Goal: Check status: Check status

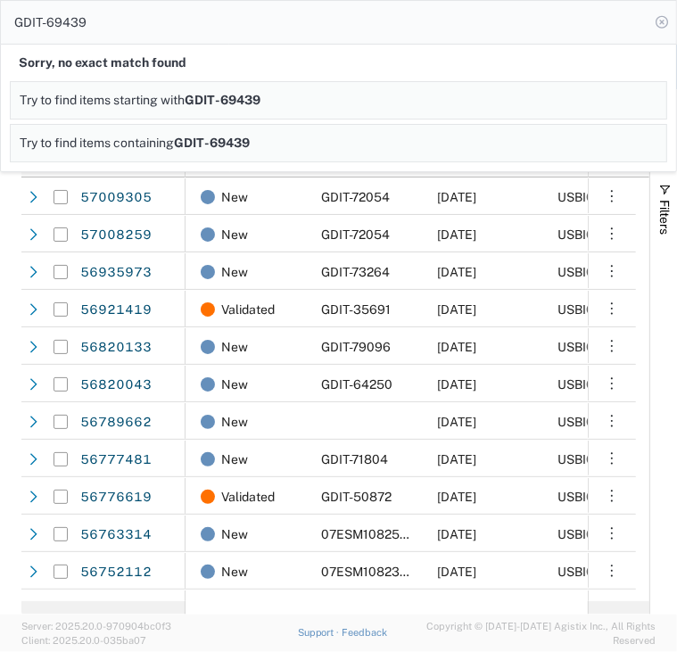
click at [660, 28] on icon at bounding box center [661, 22] width 25 height 25
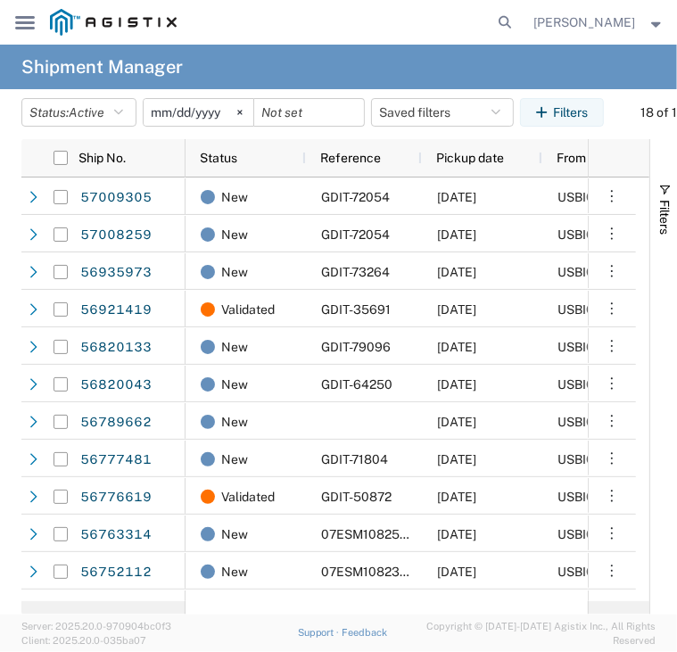
click at [536, 20] on div "[PERSON_NAME]" at bounding box center [599, 22] width 157 height 45
drag, startPoint x: 580, startPoint y: 23, endPoint x: 460, endPoint y: 16, distance: 120.5
click at [580, 24] on span "[PERSON_NAME]" at bounding box center [585, 22] width 102 height 20
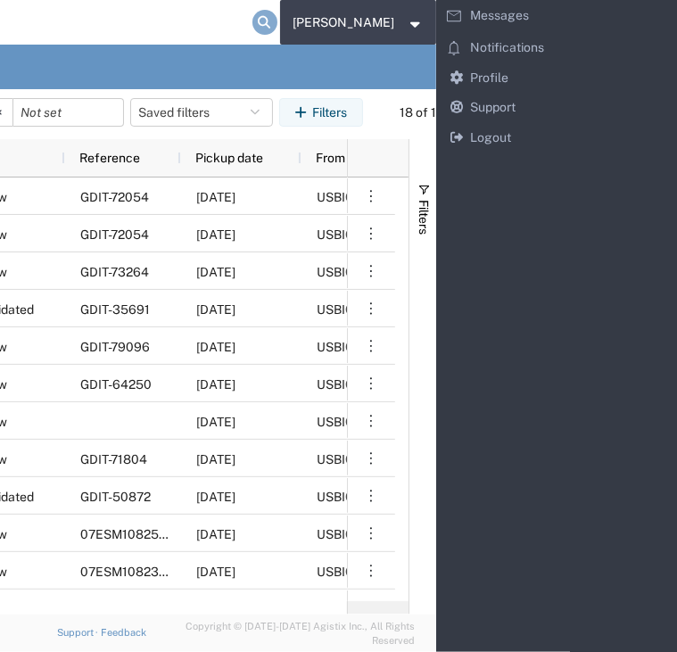
click at [273, 26] on icon at bounding box center [264, 22] width 25 height 25
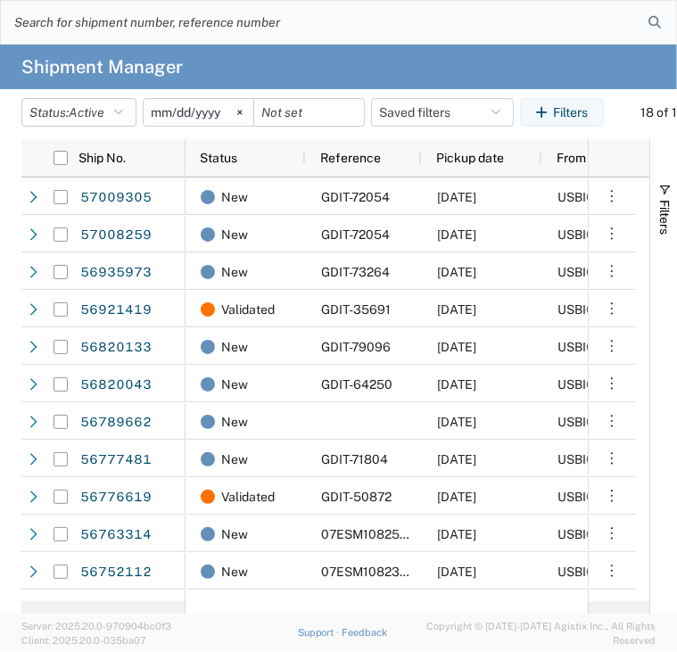
click at [278, 29] on input "search" at bounding box center [325, 22] width 648 height 43
paste input "GDIT-23409"
type input "GDIT-23409"
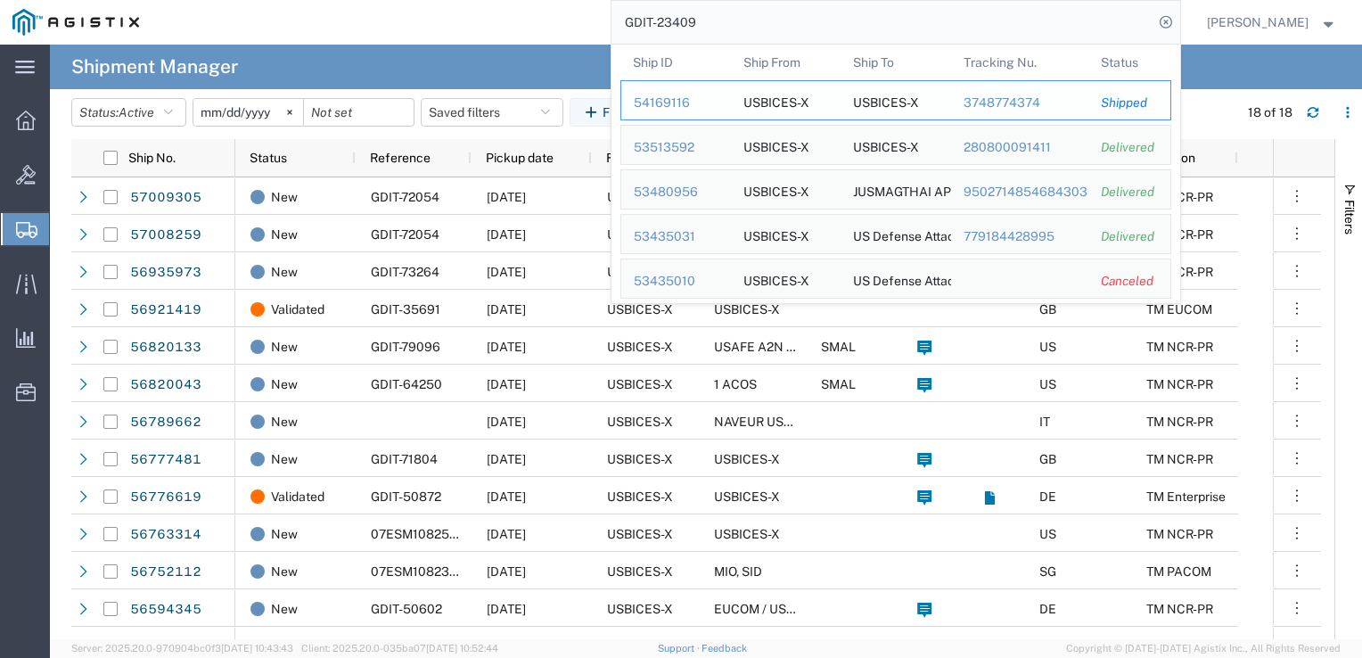
click at [676, 108] on div "USBICES-X" at bounding box center [886, 100] width 66 height 38
click at [676, 100] on div "3748774374" at bounding box center [1019, 103] width 113 height 19
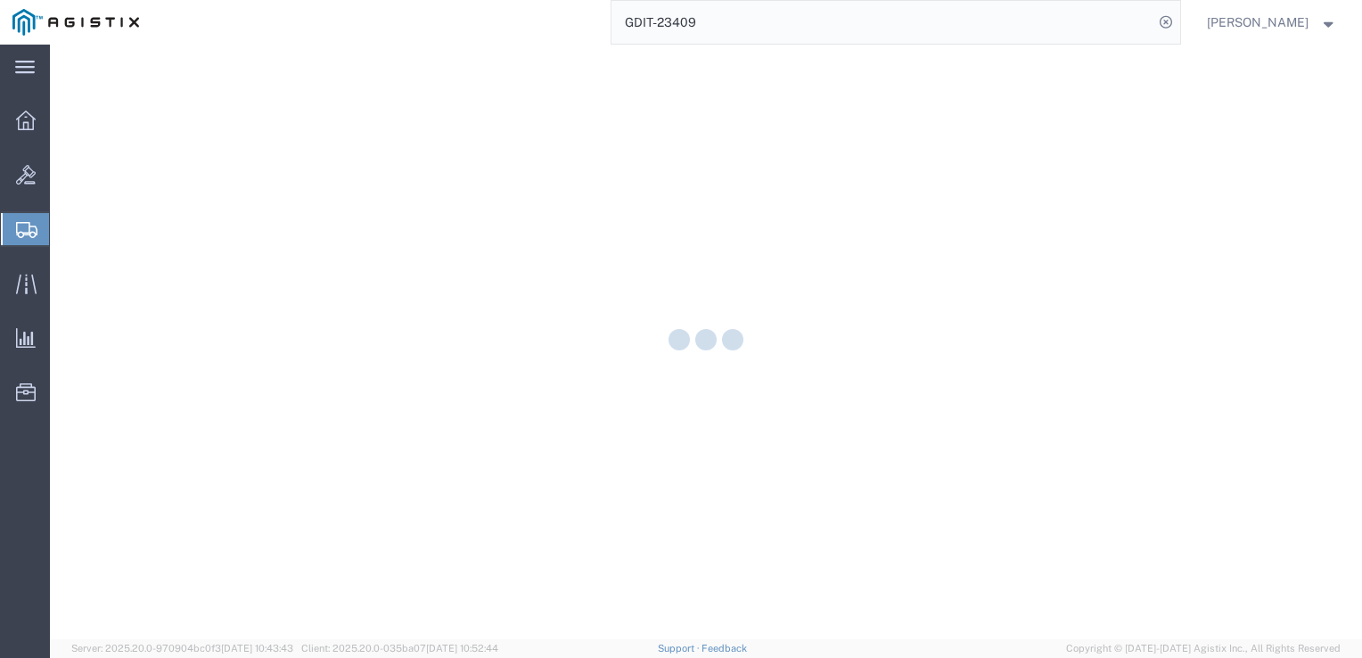
click at [676, 33] on input "GDIT-23409" at bounding box center [882, 22] width 542 height 43
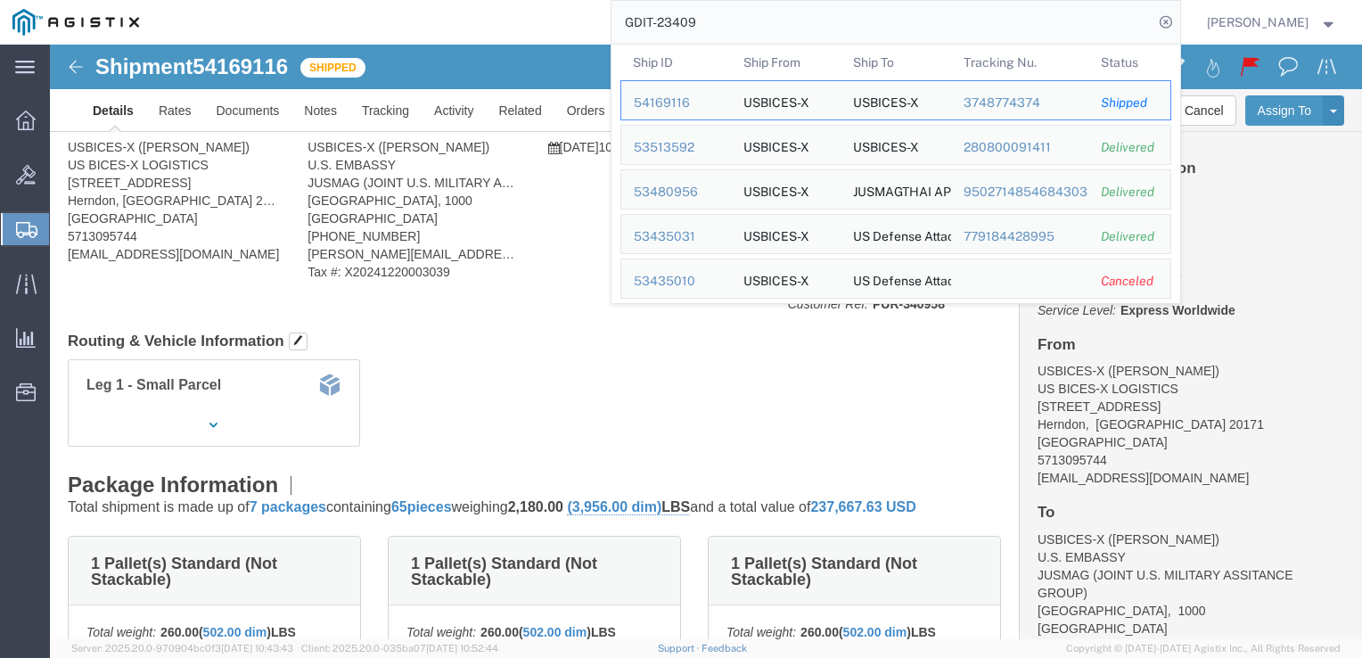
click div "Leg 1 - Small Parcel"
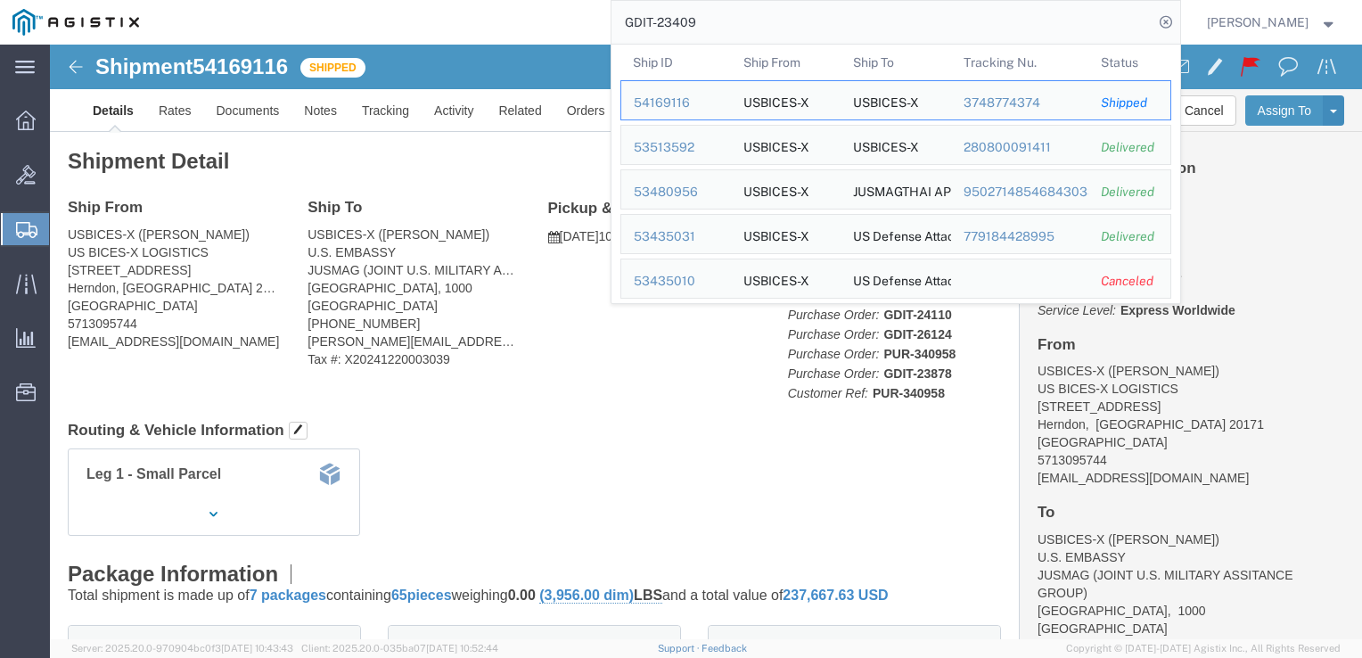
click at [676, 21] on input "GDIT-23409" at bounding box center [882, 22] width 542 height 43
